Goal: Task Accomplishment & Management: Manage account settings

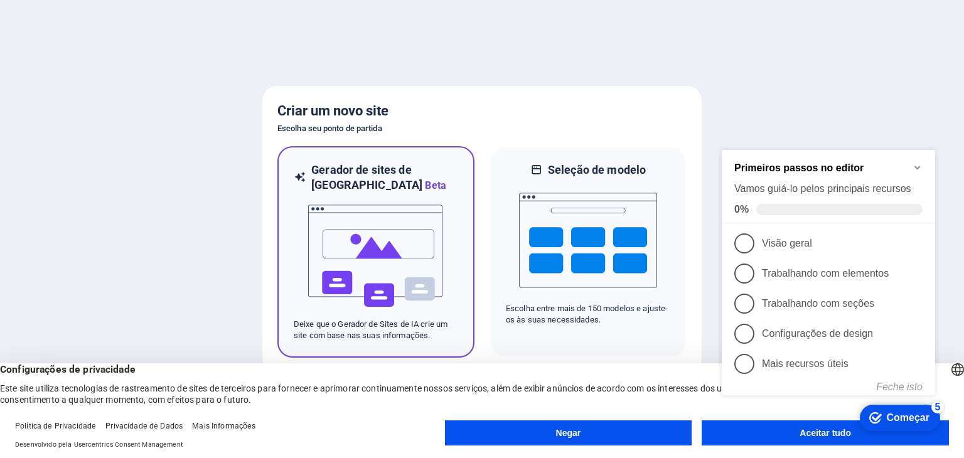
click at [364, 222] on img at bounding box center [376, 256] width 138 height 126
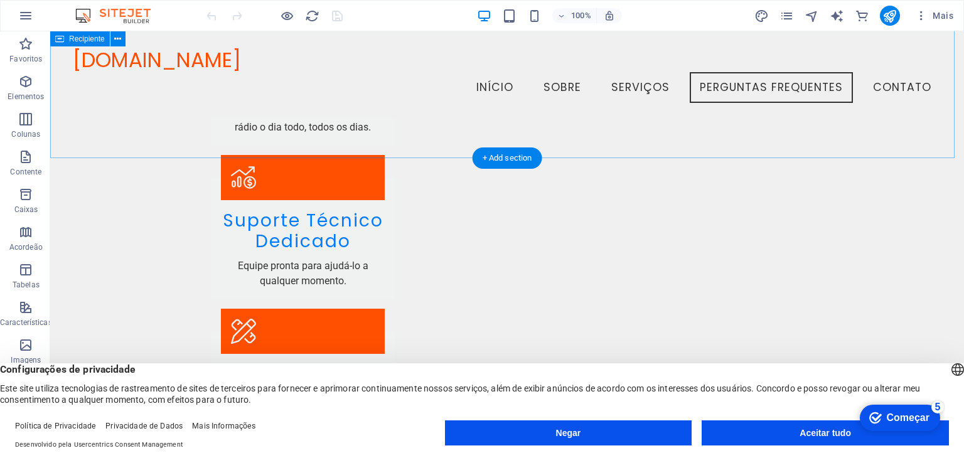
scroll to position [1338, 0]
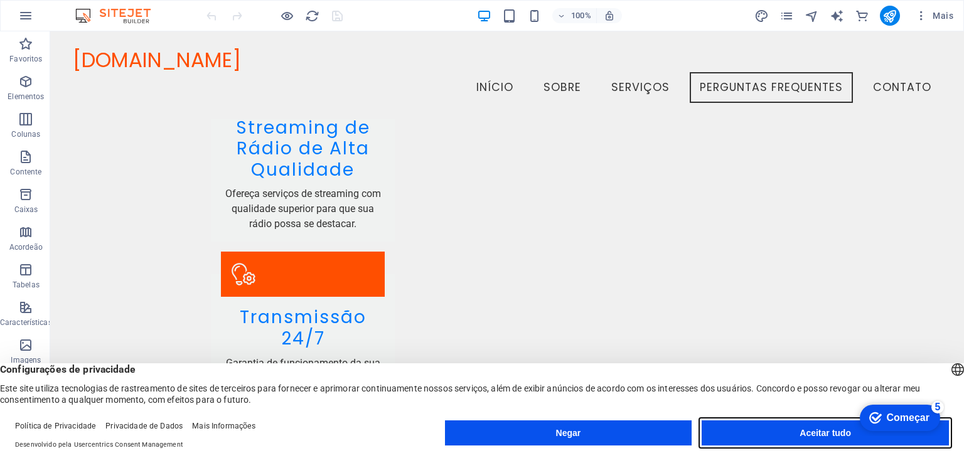
click at [815, 430] on font "Aceitar tudo" at bounding box center [825, 433] width 51 height 10
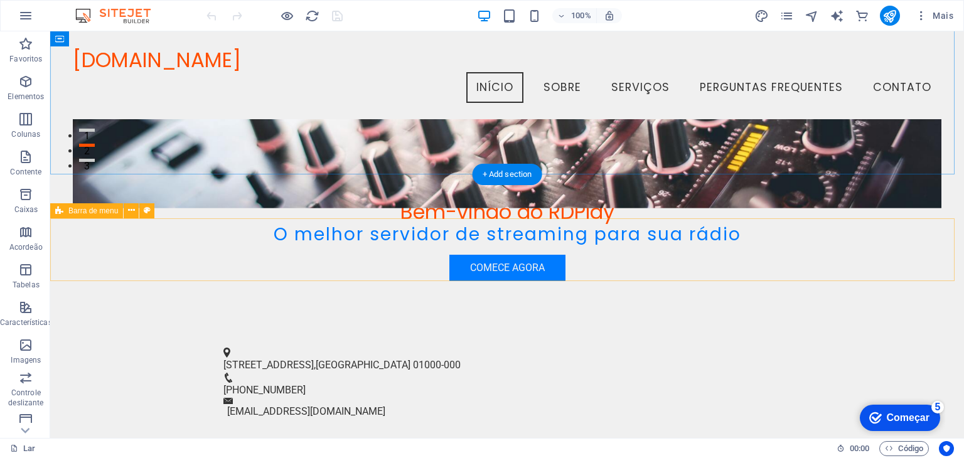
scroll to position [208, 0]
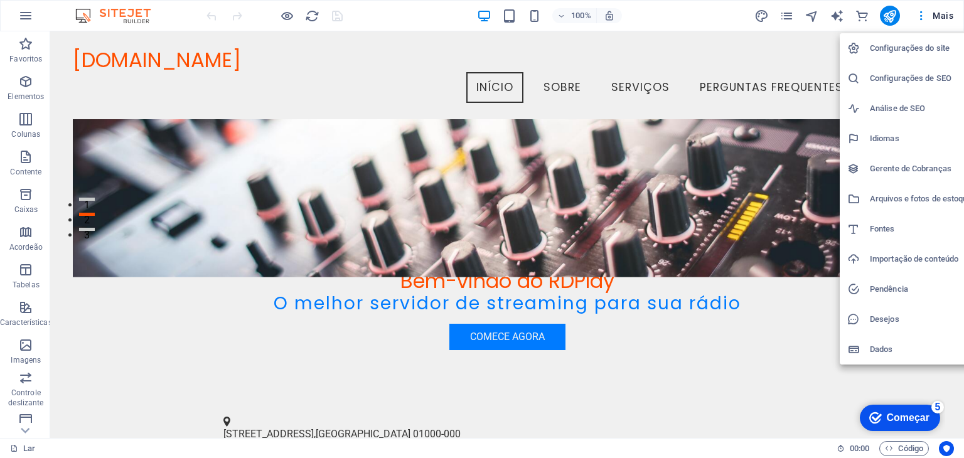
click at [900, 416] on font "Começar" at bounding box center [908, 417] width 43 height 11
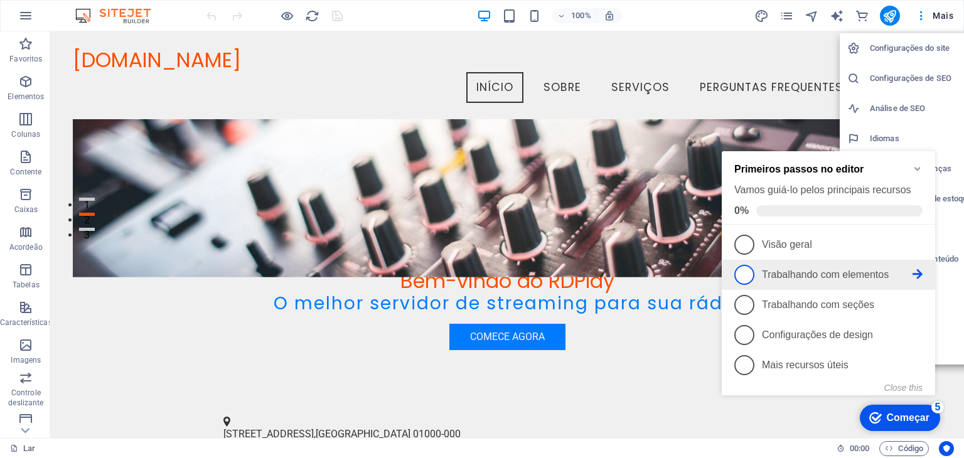
click at [751, 271] on span "2" at bounding box center [745, 275] width 20 height 20
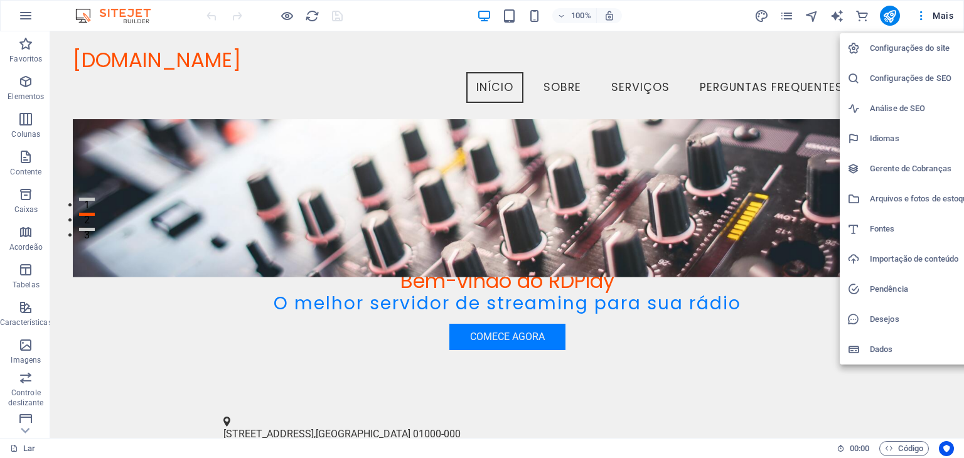
scroll to position [0, 0]
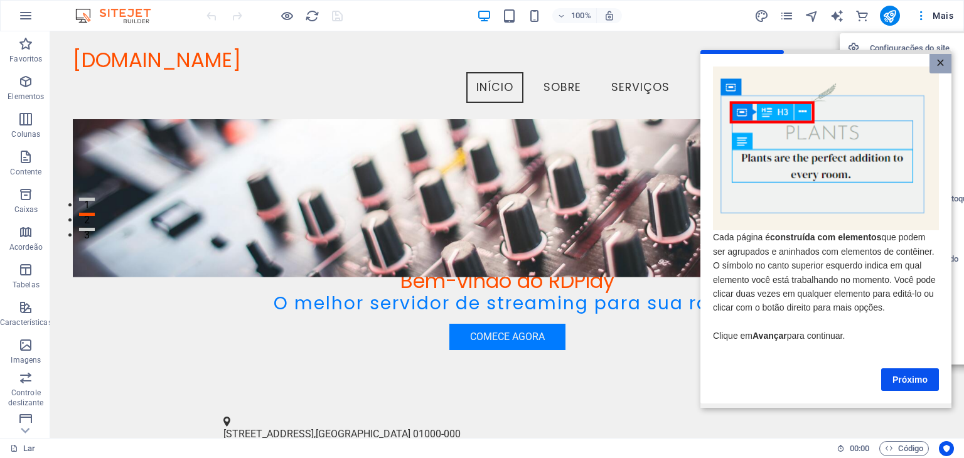
click at [937, 64] on font "×" at bounding box center [941, 63] width 8 height 16
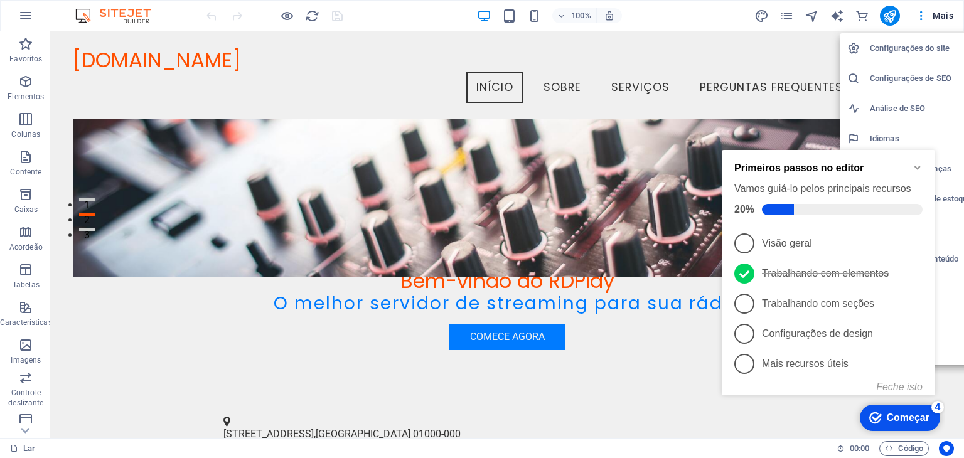
click at [905, 415] on font "Começar" at bounding box center [908, 417] width 43 height 11
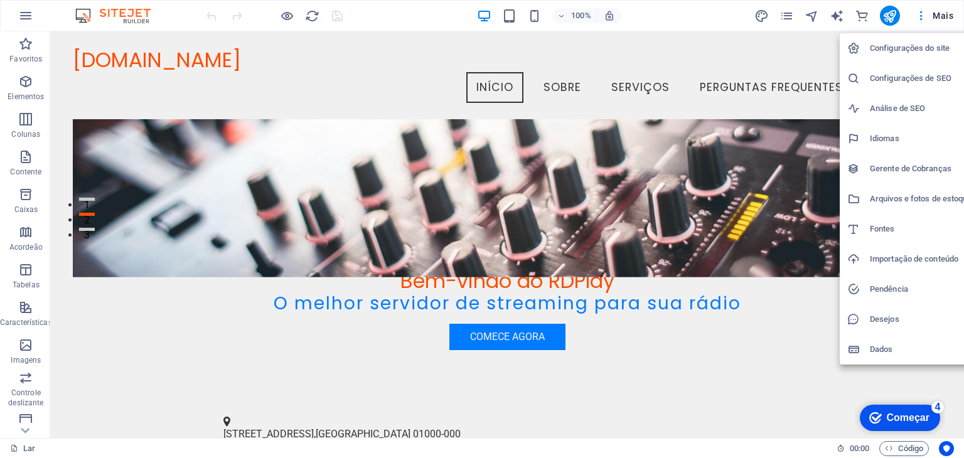
click at [28, 19] on div at bounding box center [482, 229] width 964 height 458
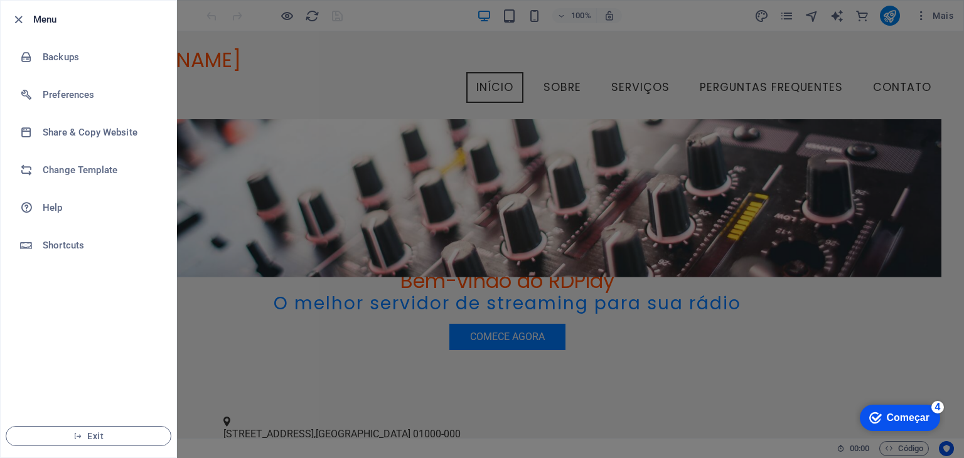
click at [26, 16] on div at bounding box center [22, 19] width 23 height 15
click at [15, 16] on icon "button" at bounding box center [18, 20] width 14 height 14
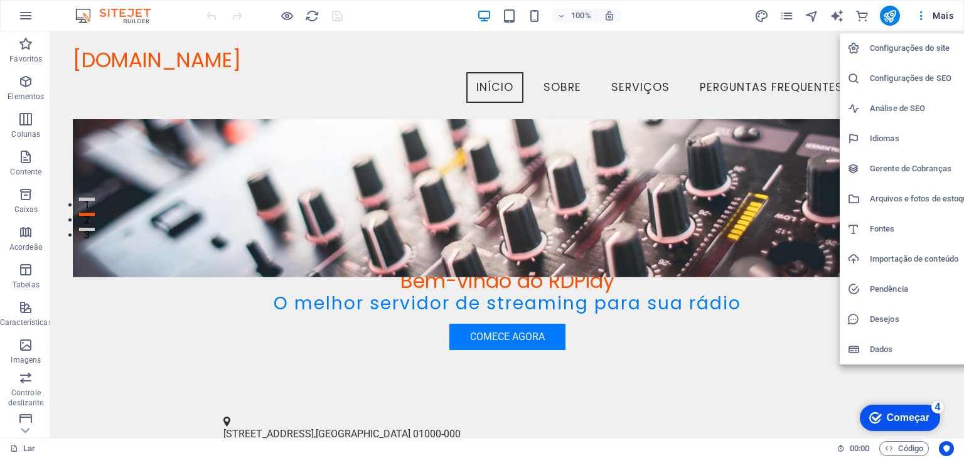
click at [912, 46] on font "Configurações do site" at bounding box center [910, 47] width 80 height 9
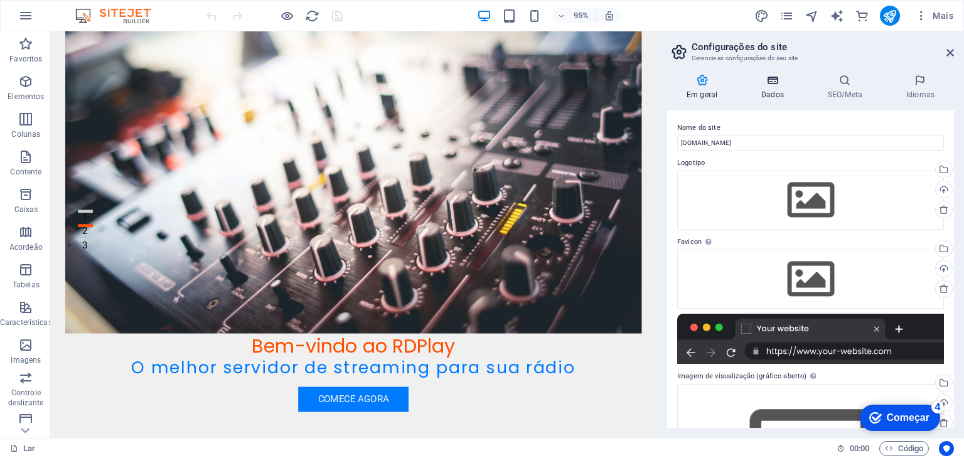
click at [777, 81] on icon at bounding box center [773, 80] width 62 height 13
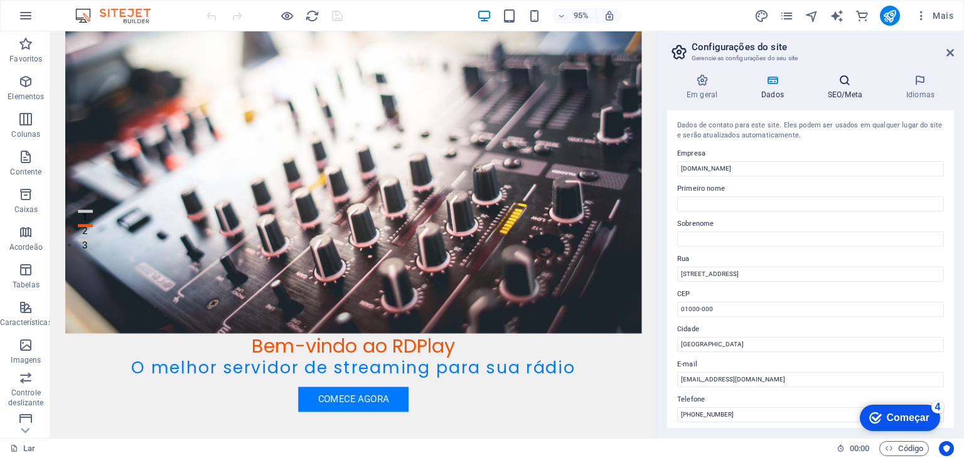
click at [828, 81] on icon at bounding box center [845, 80] width 73 height 13
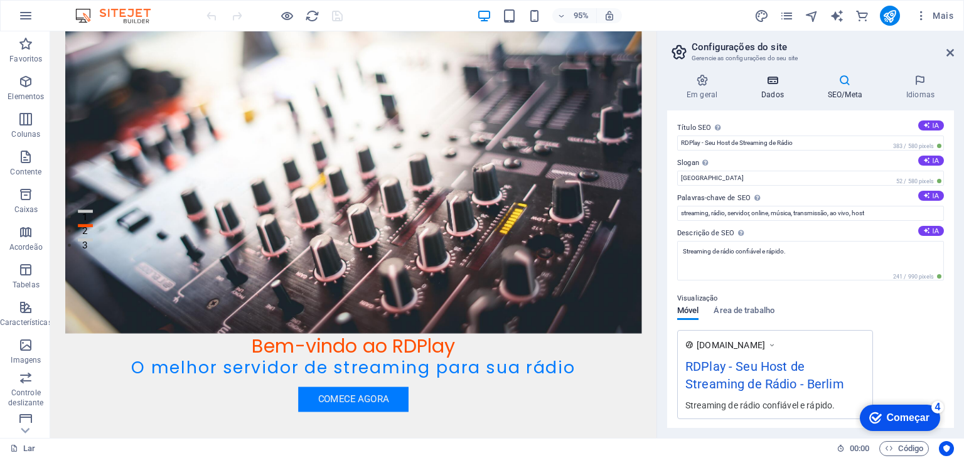
click at [777, 86] on icon at bounding box center [773, 80] width 62 height 13
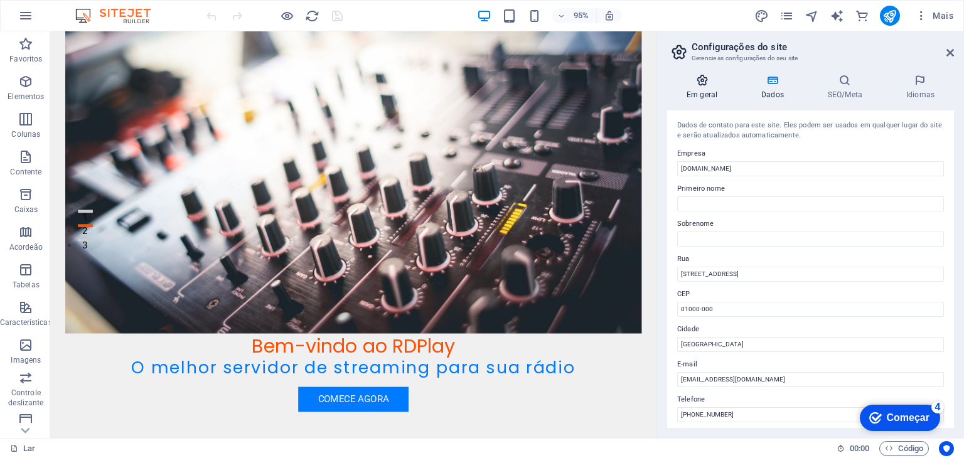
click at [703, 90] on font "Em geral" at bounding box center [702, 94] width 31 height 9
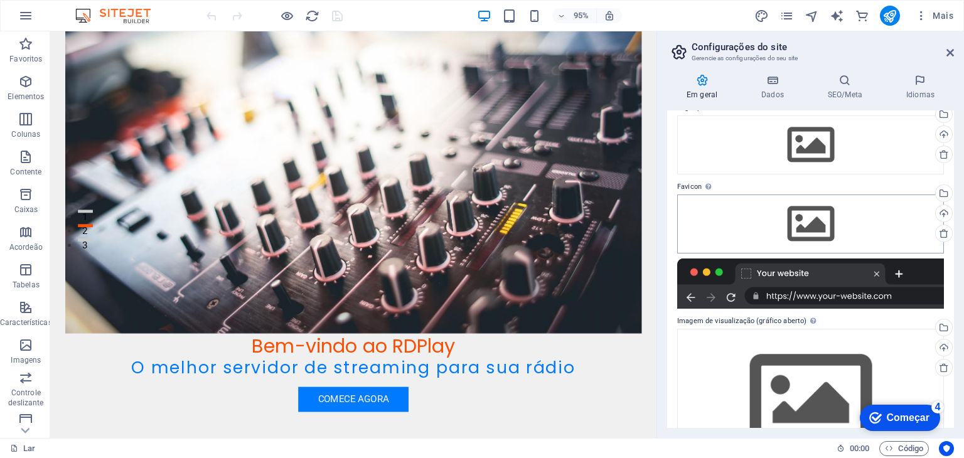
scroll to position [110, 0]
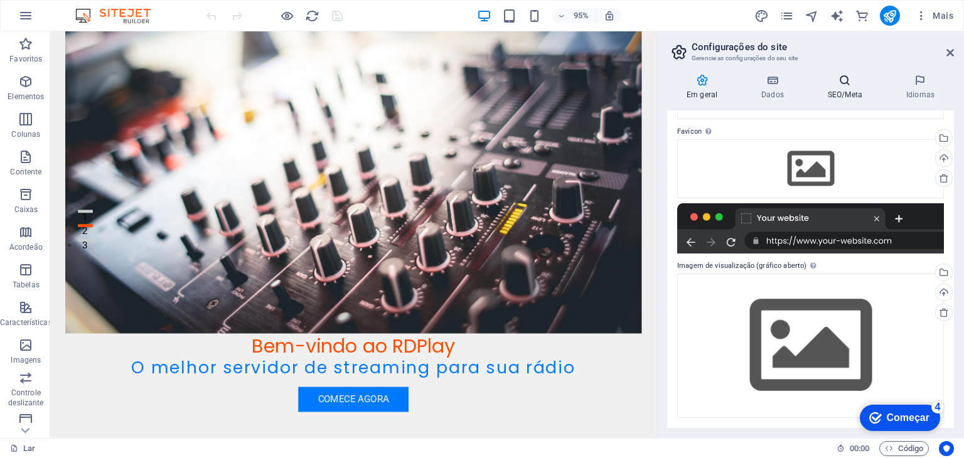
click at [846, 80] on icon at bounding box center [845, 80] width 73 height 13
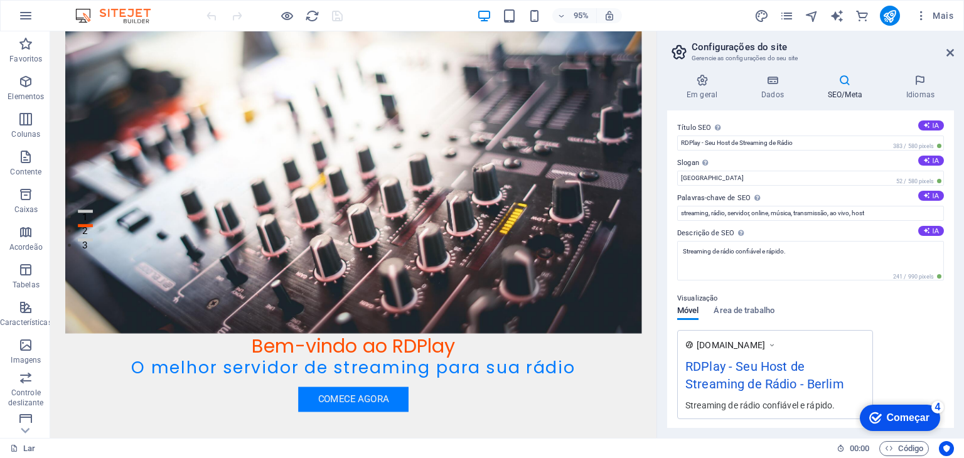
drag, startPoint x: 903, startPoint y: 414, endPoint x: 1039, endPoint y: 601, distance: 231.4
click at [901, 414] on font "Começar" at bounding box center [908, 417] width 43 height 11
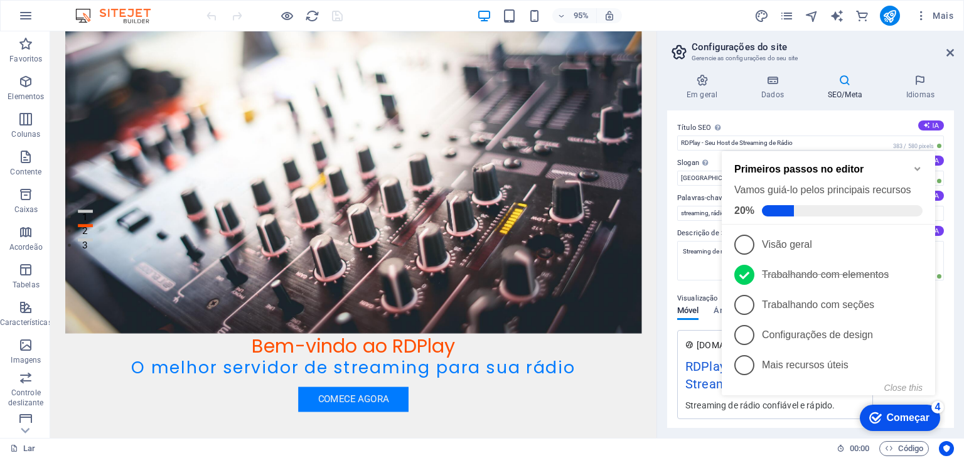
drag, startPoint x: 897, startPoint y: 412, endPoint x: 897, endPoint y: 404, distance: 8.2
click at [897, 409] on div "checkmark Começar 4" at bounding box center [900, 418] width 80 height 26
